Goal: Navigation & Orientation: Find specific page/section

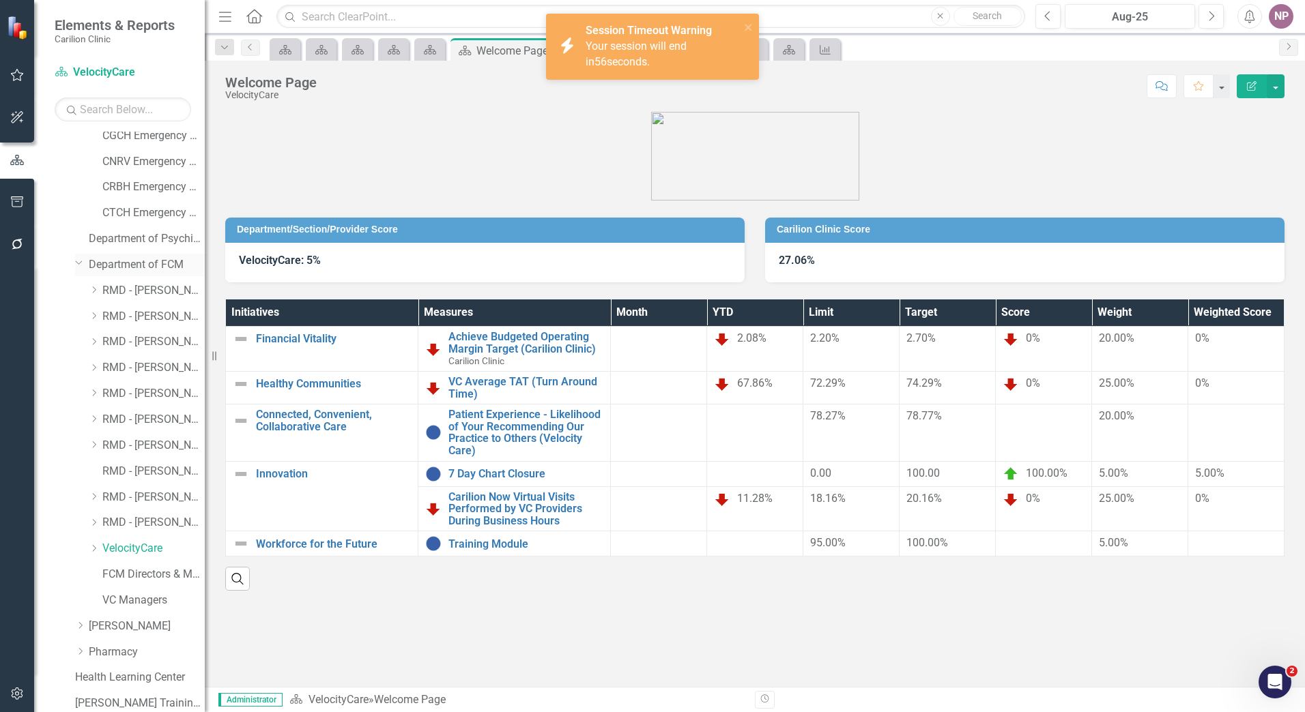
scroll to position [884, 0]
click at [163, 261] on link "Department of FCM" at bounding box center [147, 267] width 116 height 16
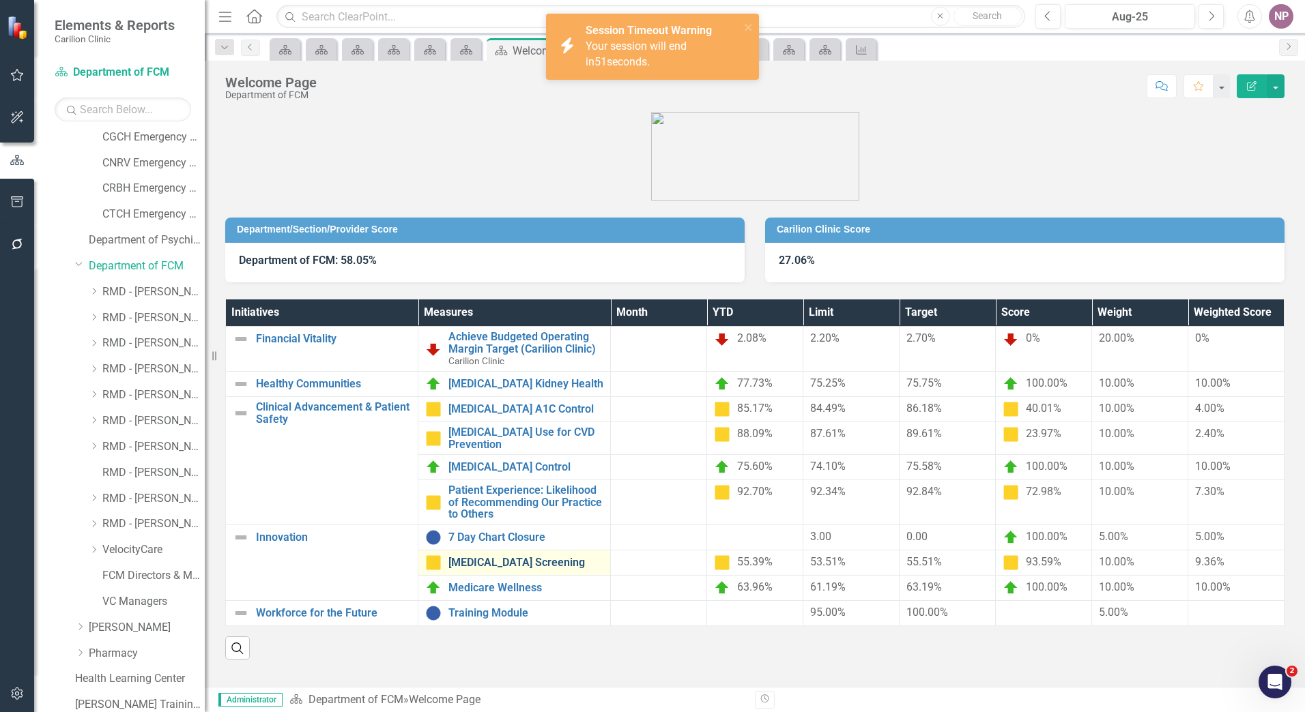
click at [557, 561] on link "[MEDICAL_DATA] Screening" at bounding box center [525, 563] width 155 height 12
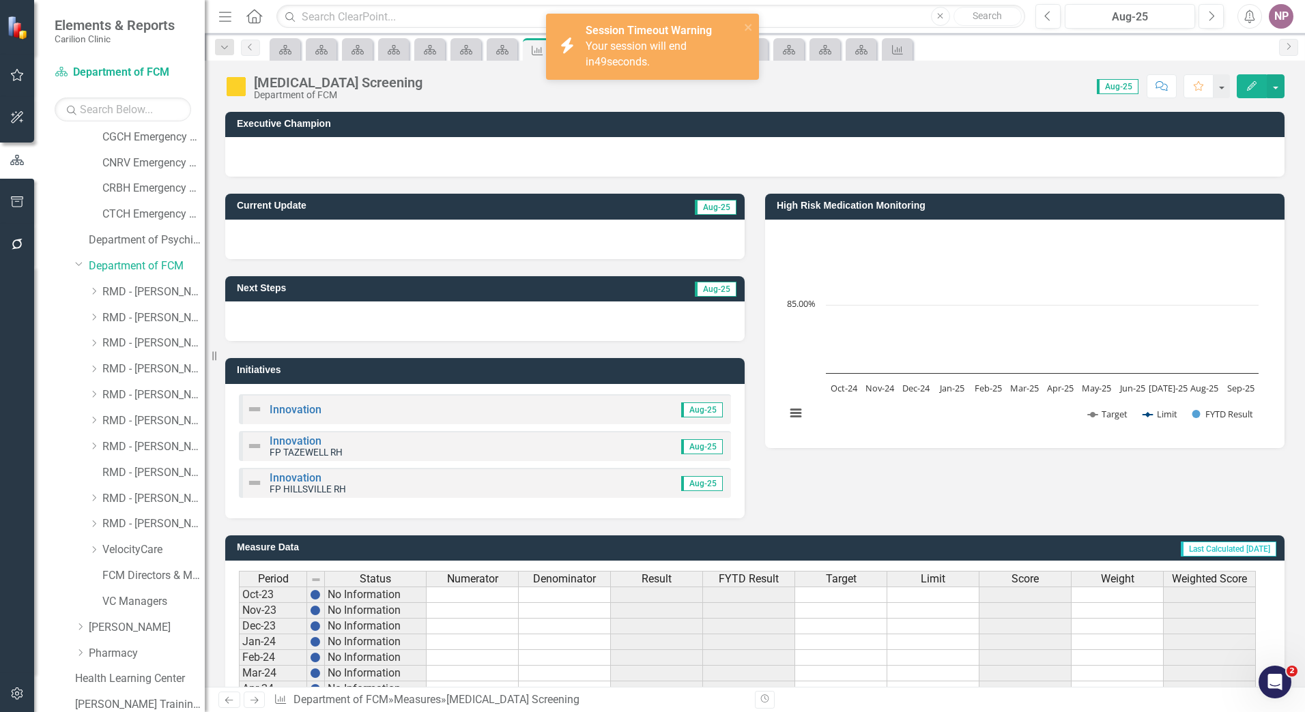
scroll to position [311, 0]
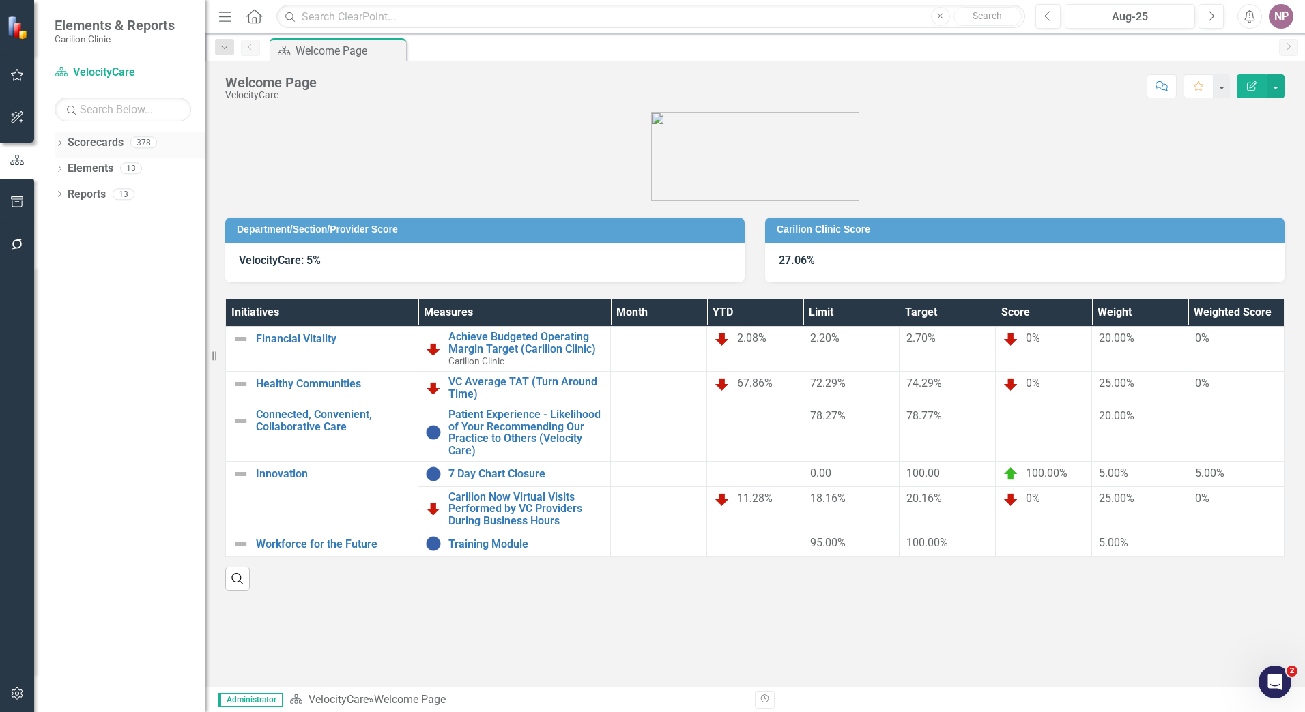
click at [61, 145] on icon "Dropdown" at bounding box center [60, 145] width 10 height 8
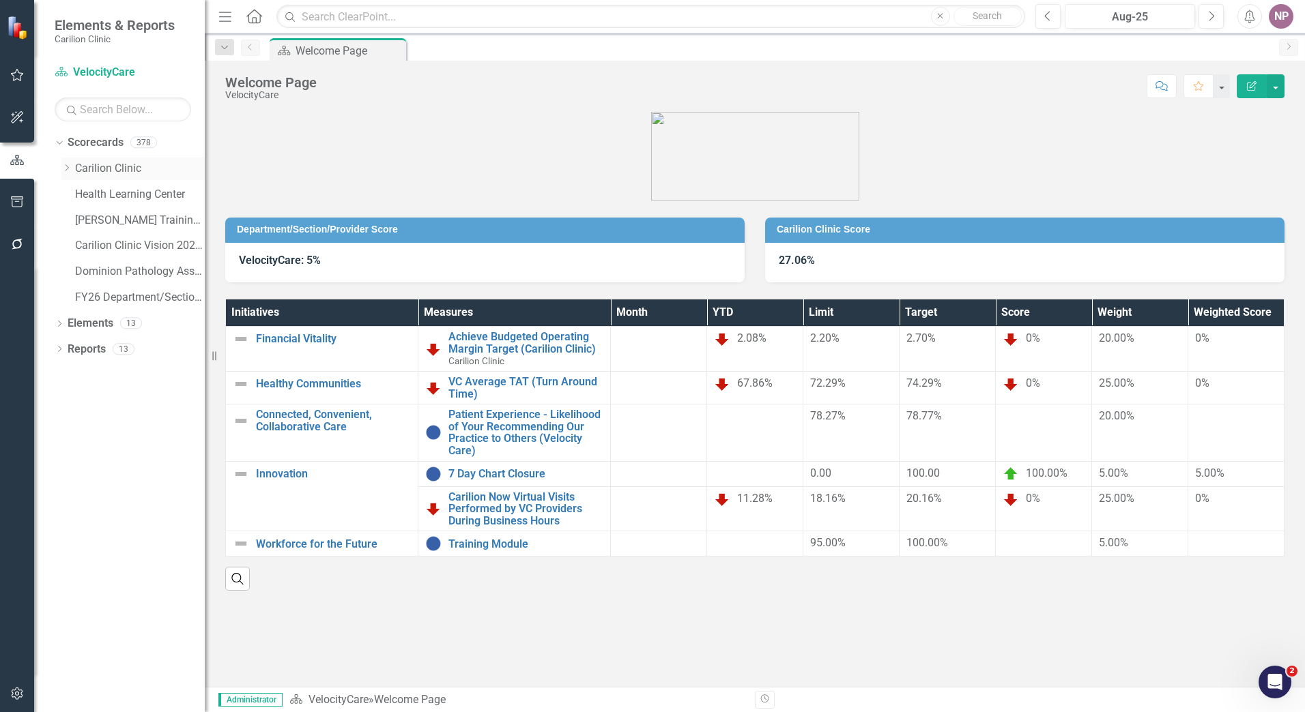
click at [68, 173] on div "Dropdown" at bounding box center [66, 169] width 10 height 12
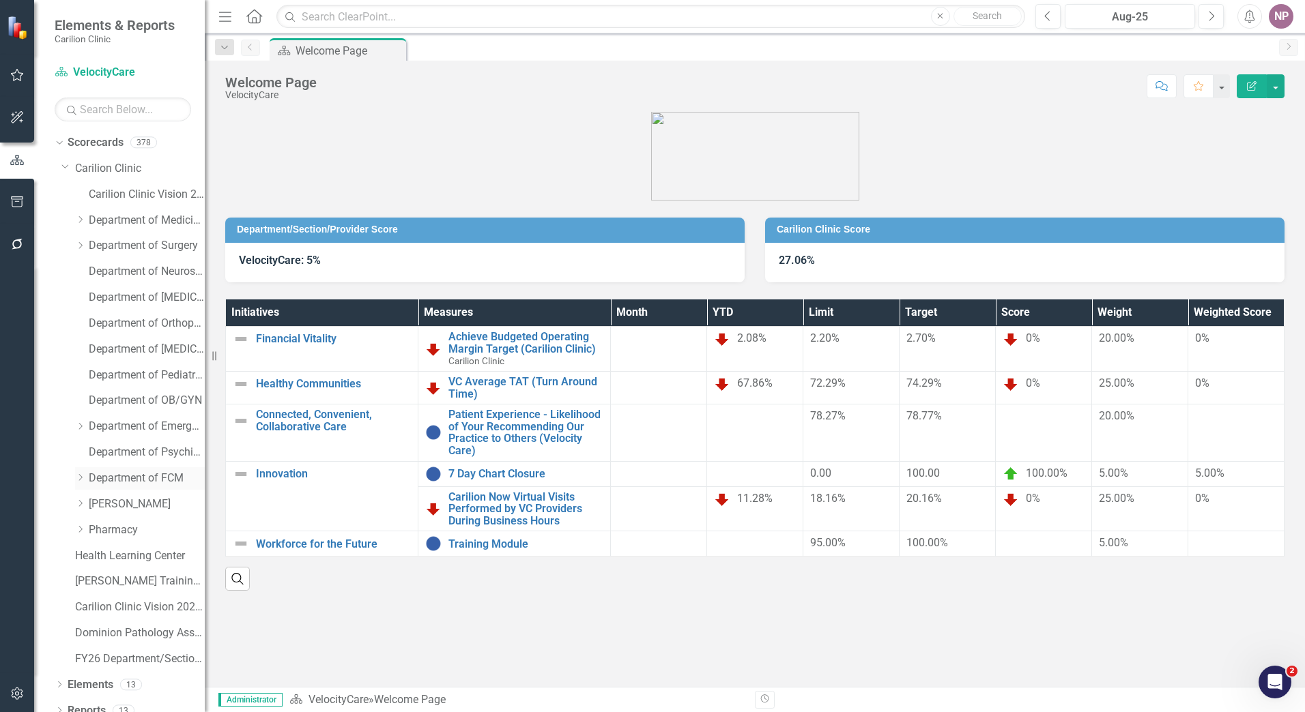
click at [126, 480] on link "Department of FCM" at bounding box center [147, 479] width 116 height 16
